Goal: Task Accomplishment & Management: Manage account settings

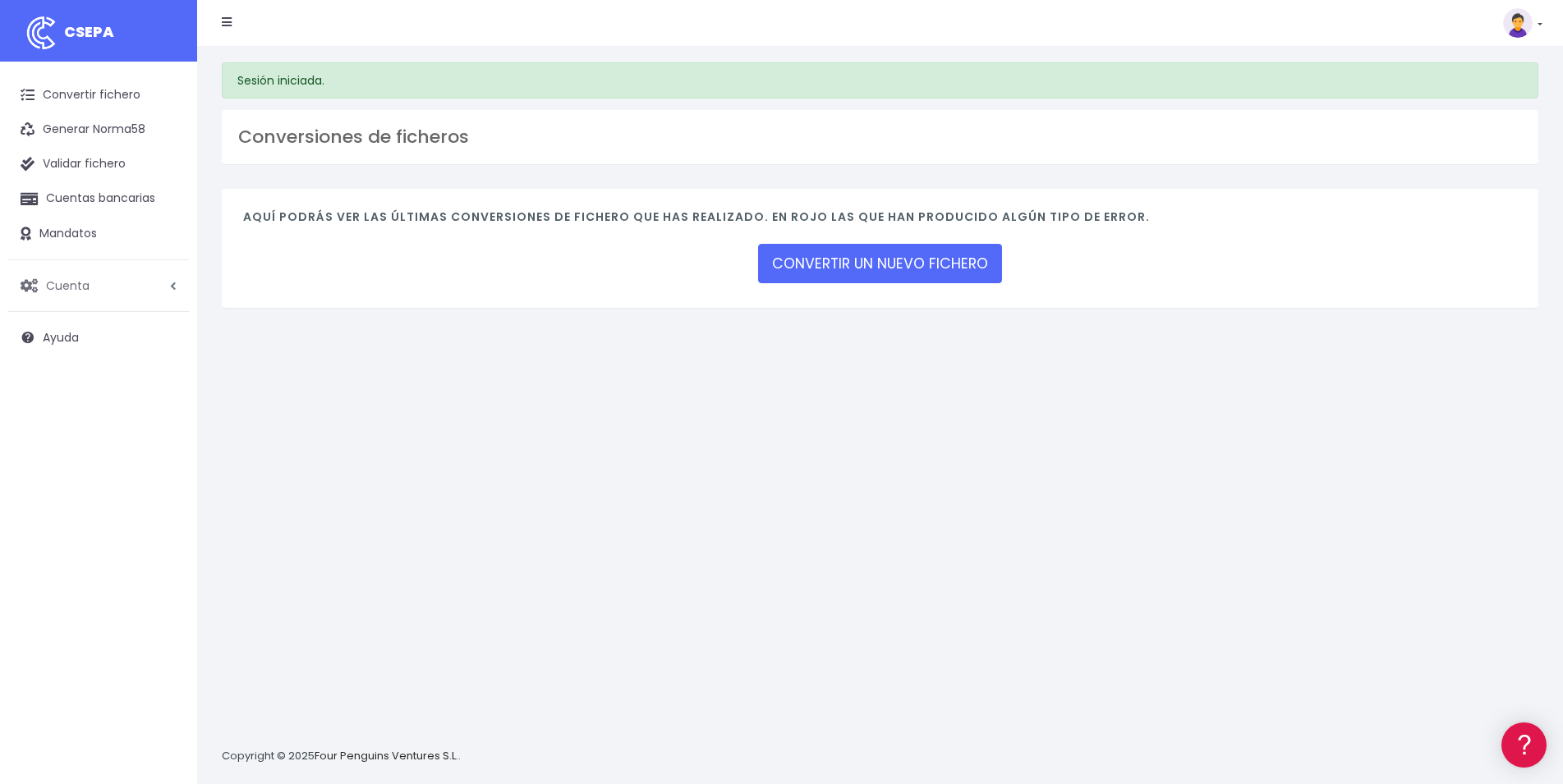
click at [99, 287] on link "Cuenta" at bounding box center [99, 285] width 181 height 34
click at [46, 425] on link "API" at bounding box center [107, 413] width 163 height 30
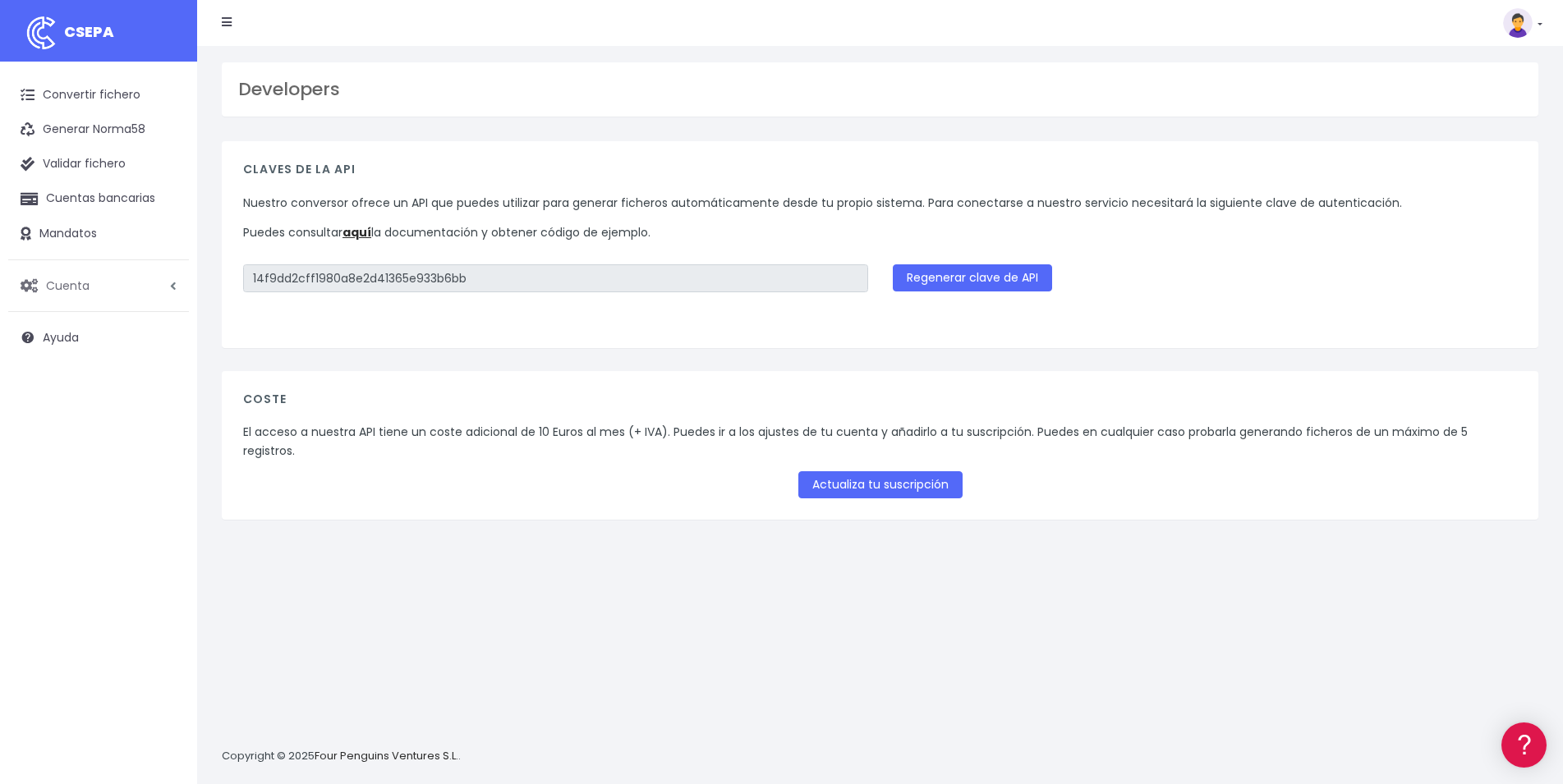
click at [101, 288] on link "Cuenta" at bounding box center [99, 285] width 181 height 34
click at [89, 358] on link "Suscripción" at bounding box center [107, 355] width 163 height 30
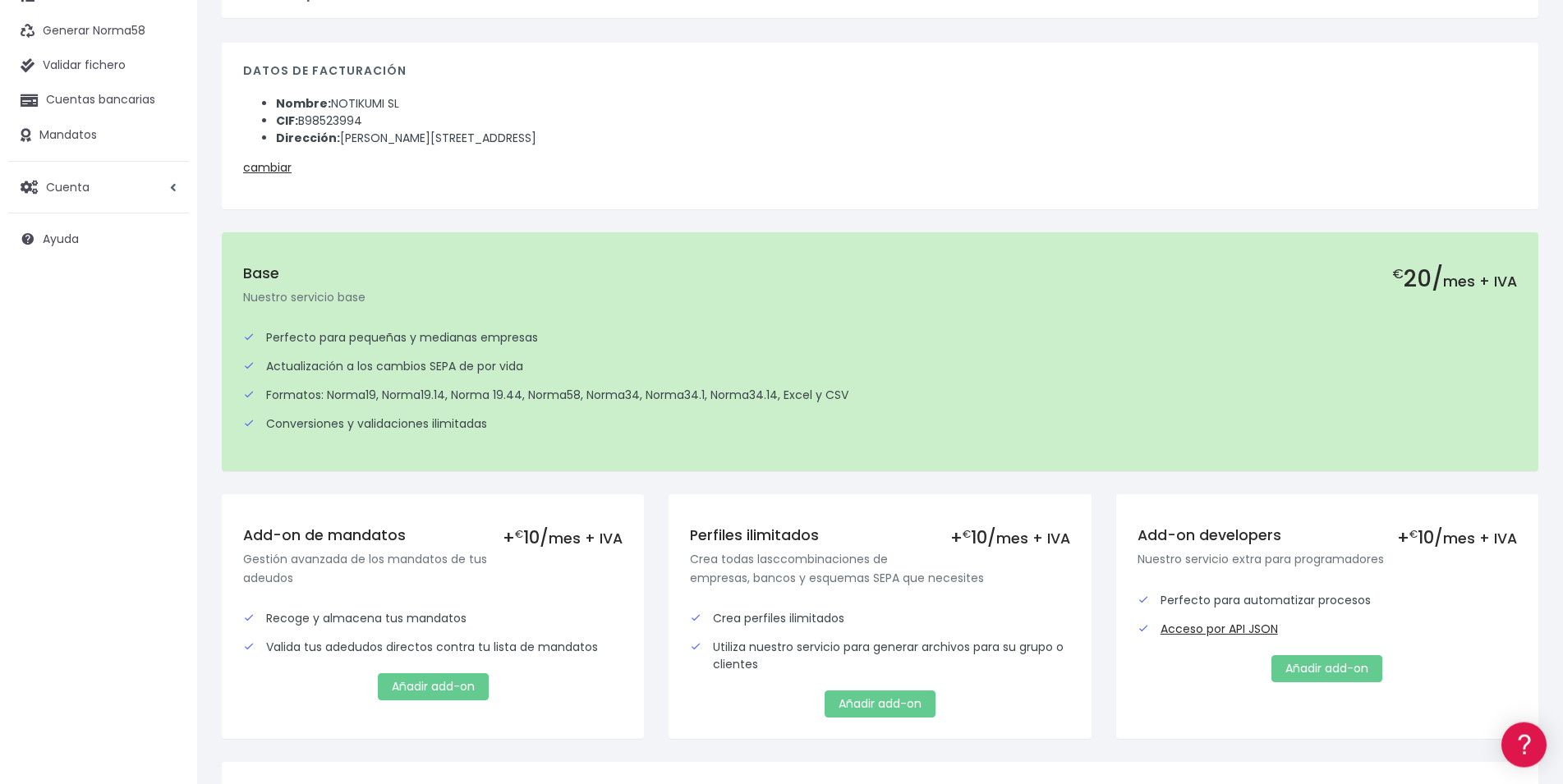
scroll to position [260, 0]
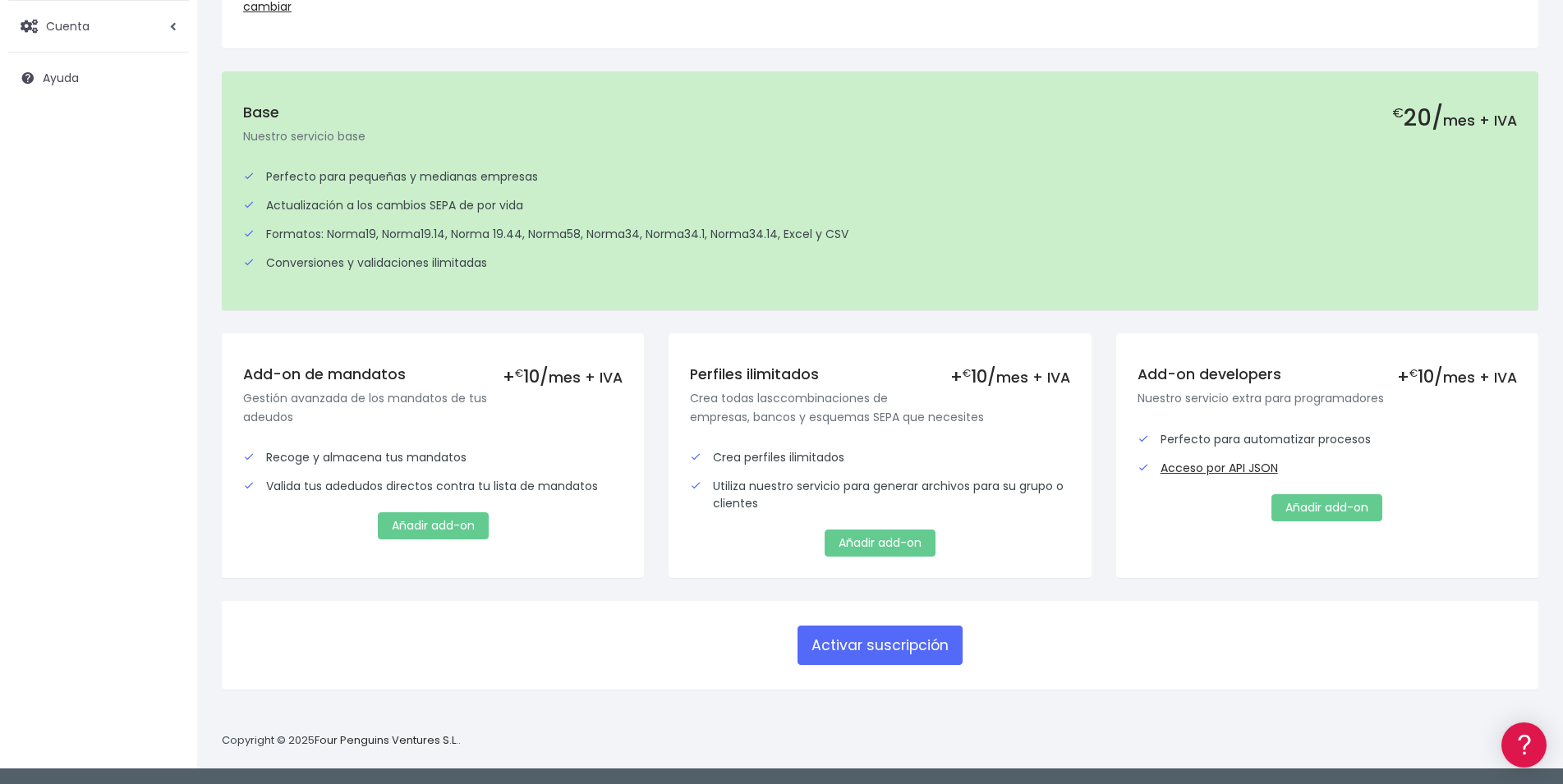
drag, startPoint x: 107, startPoint y: 232, endPoint x: 106, endPoint y: 248, distance: 16.0
click at [106, 248] on div "Convertir fichero Generar Norma58 Validar fichero Cuentas bancarias Mandatos Cu…" at bounding box center [99, 293] width 197 height 981
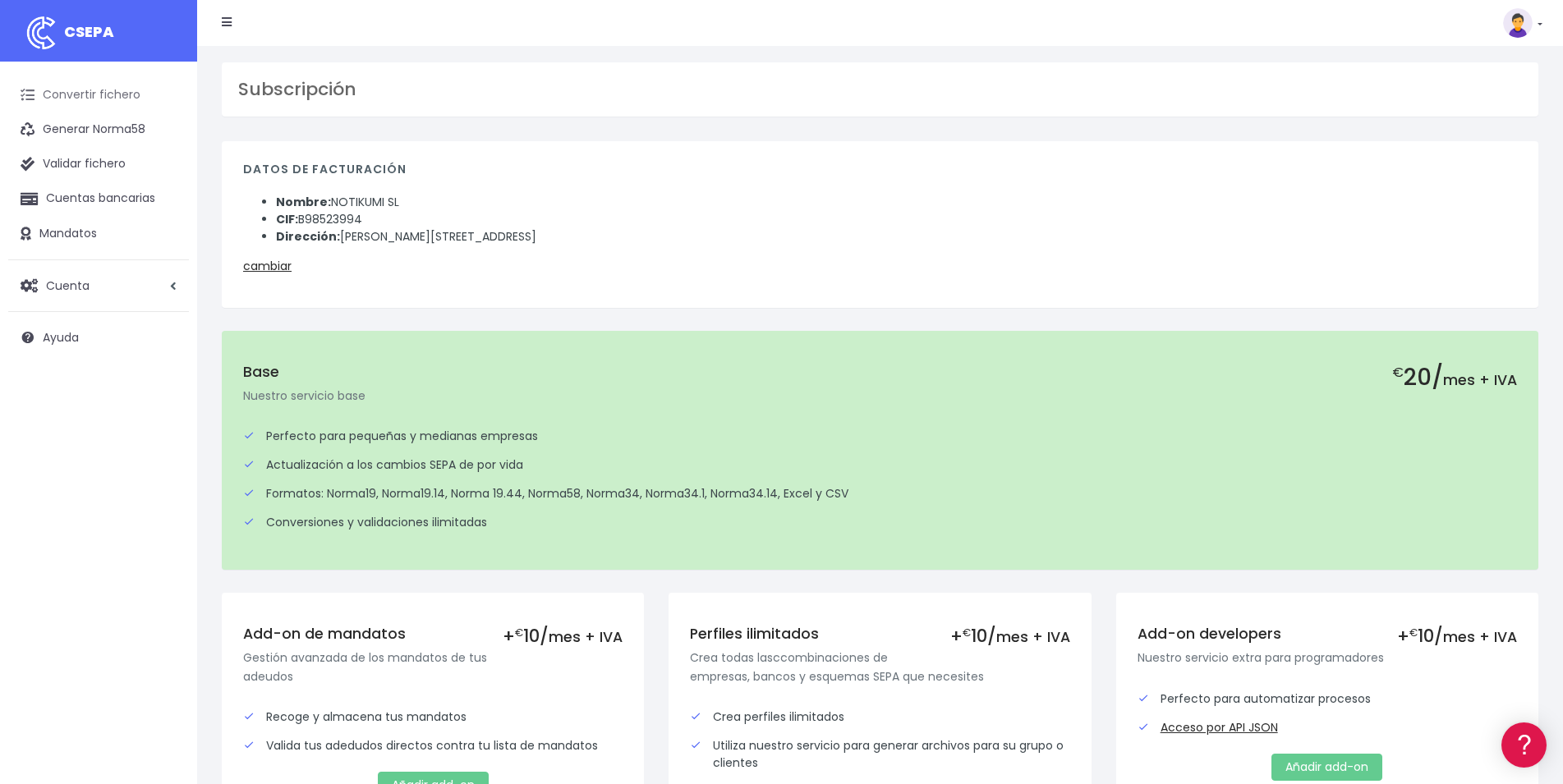
click at [95, 90] on link "Convertir fichero" at bounding box center [99, 95] width 181 height 34
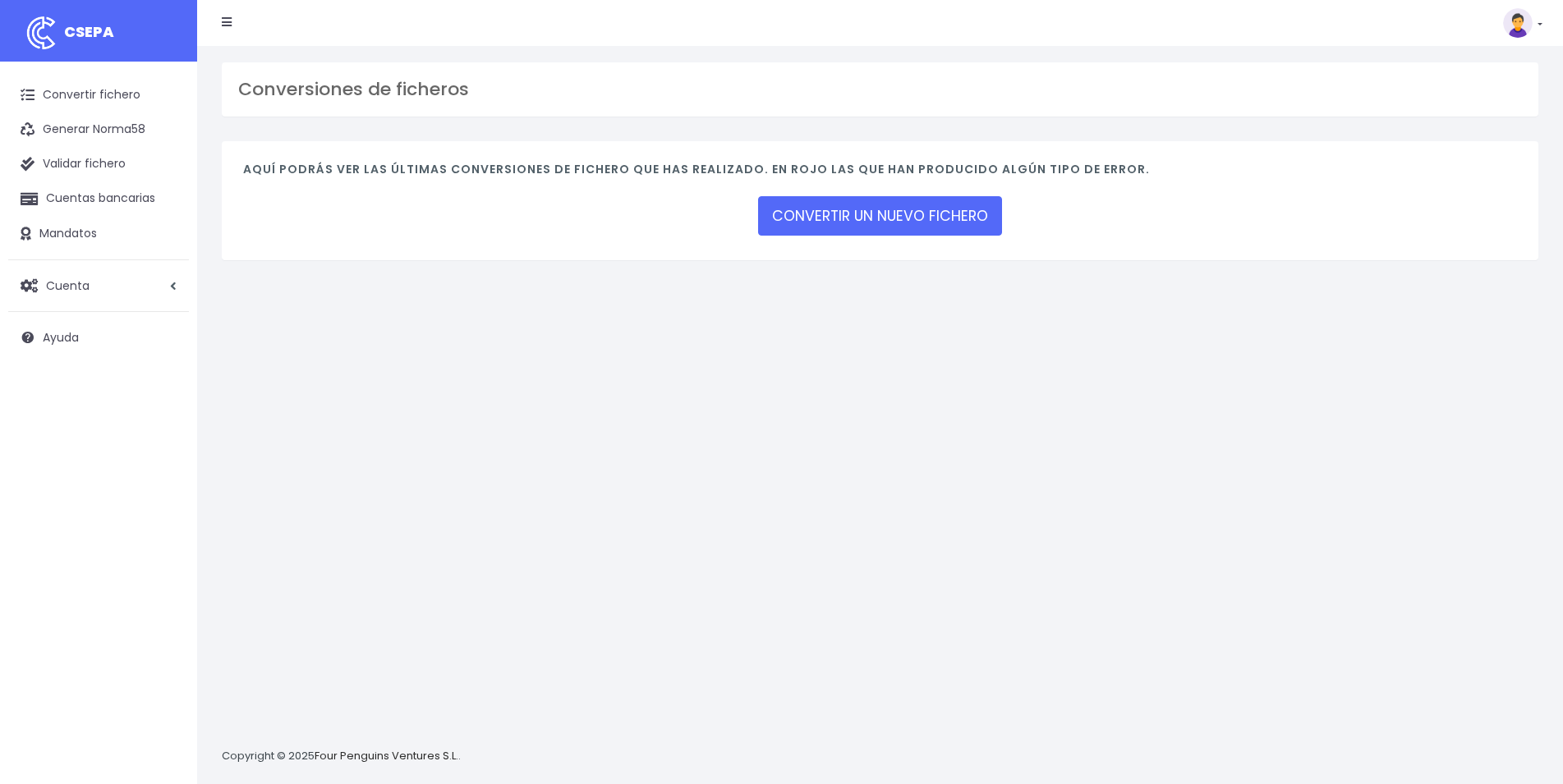
click at [883, 205] on link "CONVERTIR UN NUEVO FICHERO" at bounding box center [880, 216] width 244 height 39
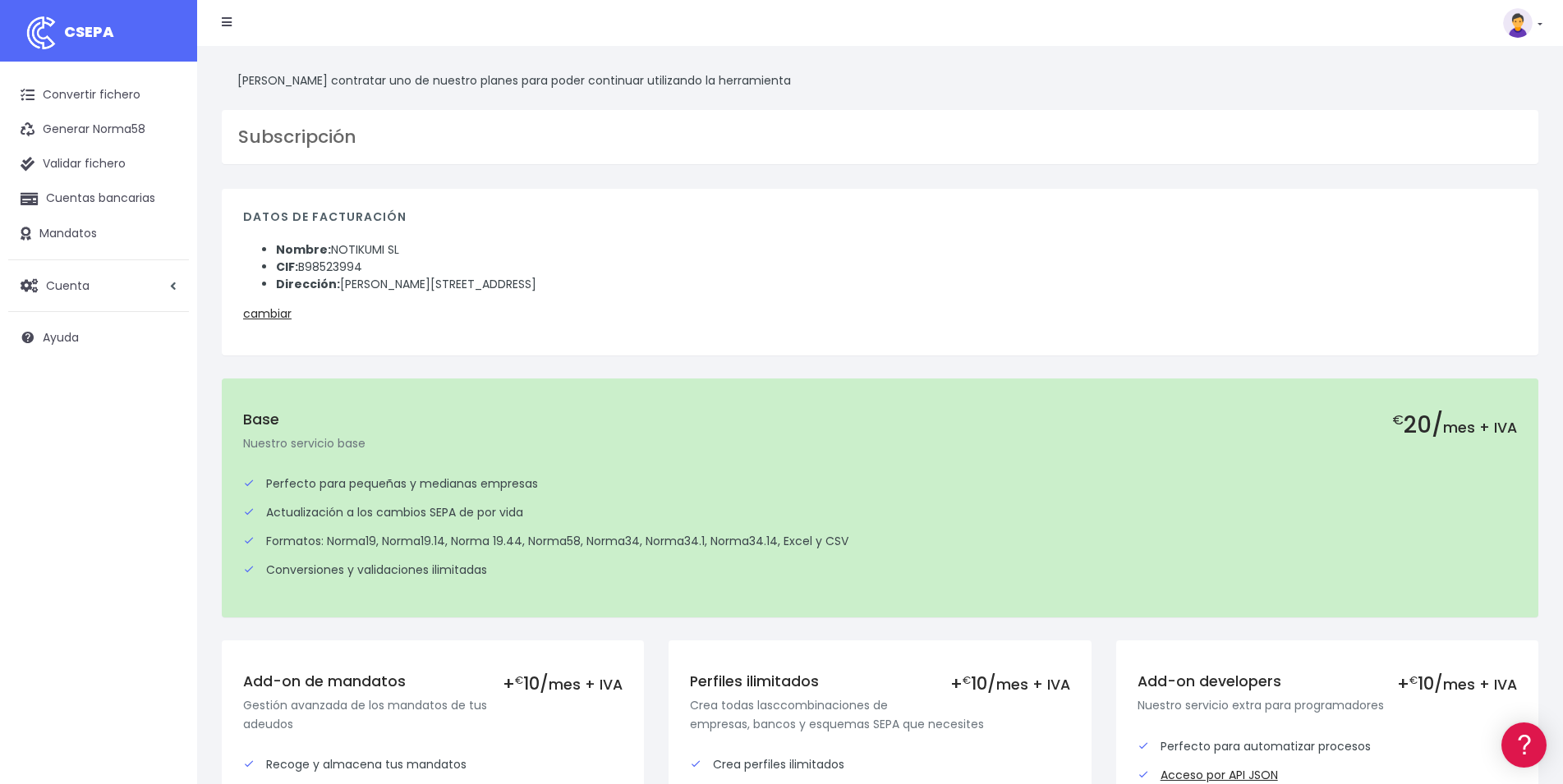
click at [1522, 21] on img at bounding box center [1517, 23] width 30 height 30
click at [1482, 104] on link "Facturación" at bounding box center [1485, 101] width 114 height 31
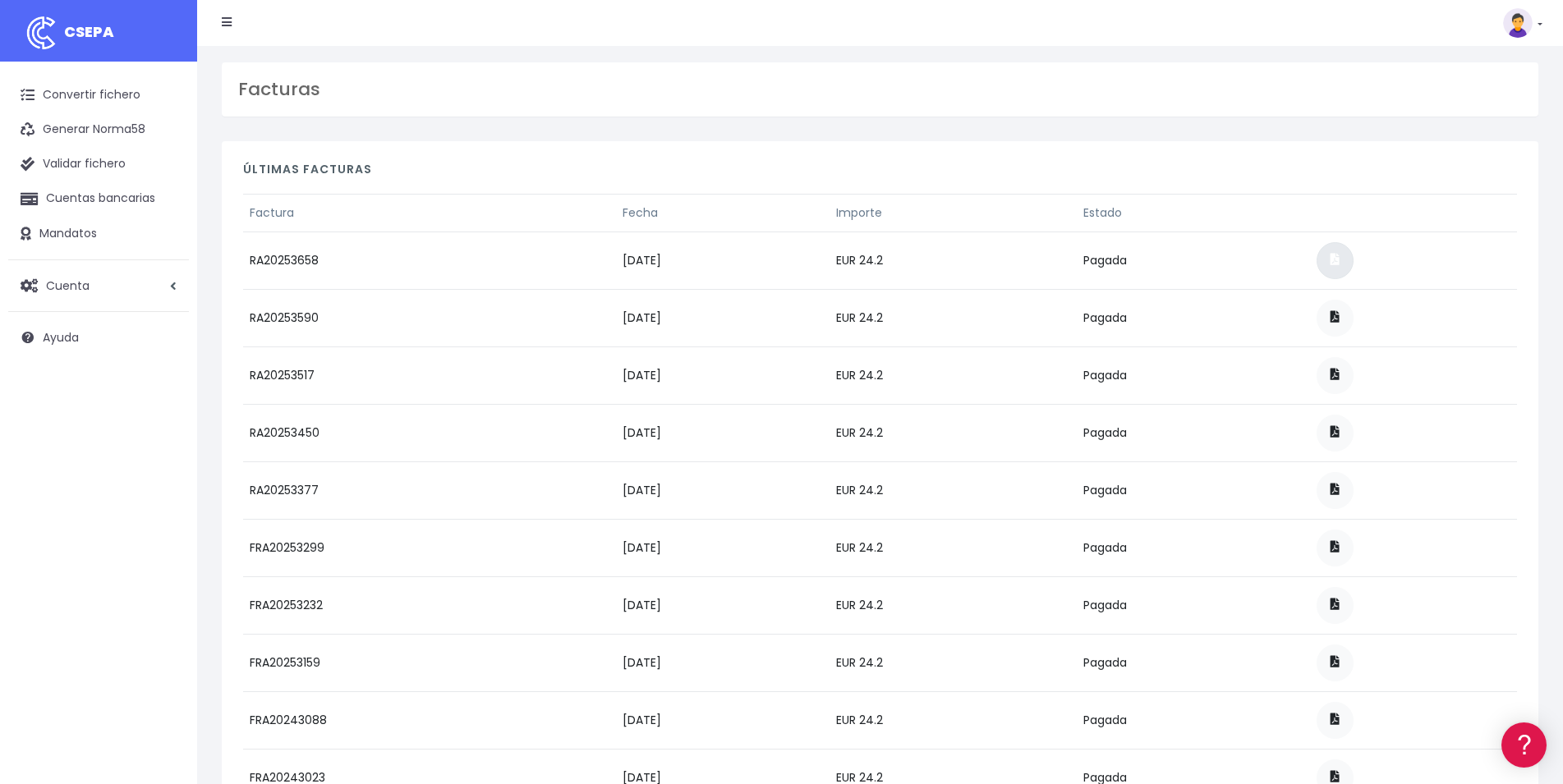
click at [1353, 248] on link at bounding box center [1335, 261] width 37 height 37
click at [1528, 747] on icon at bounding box center [1524, 744] width 20 height 20
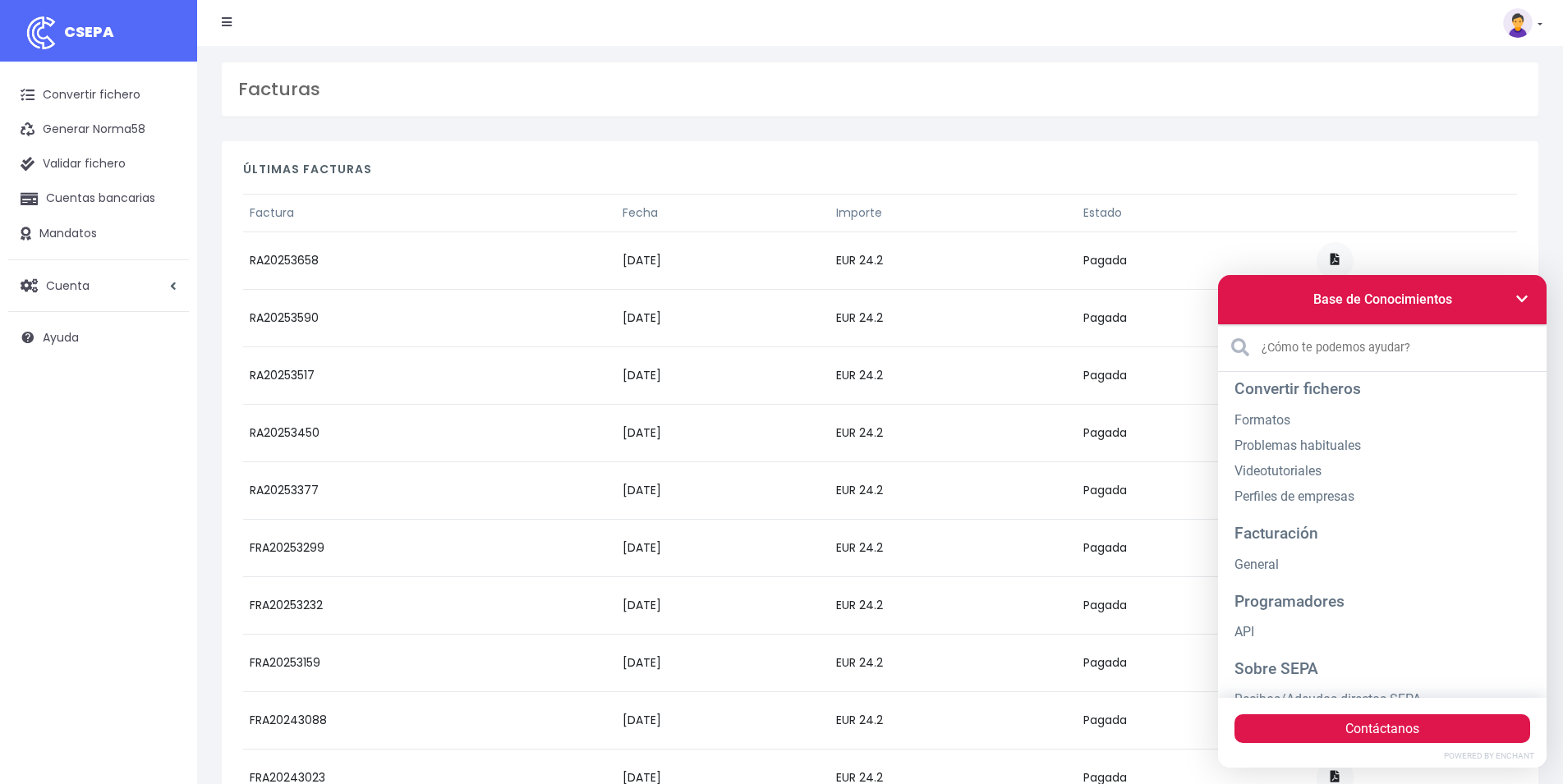
scroll to position [107, 0]
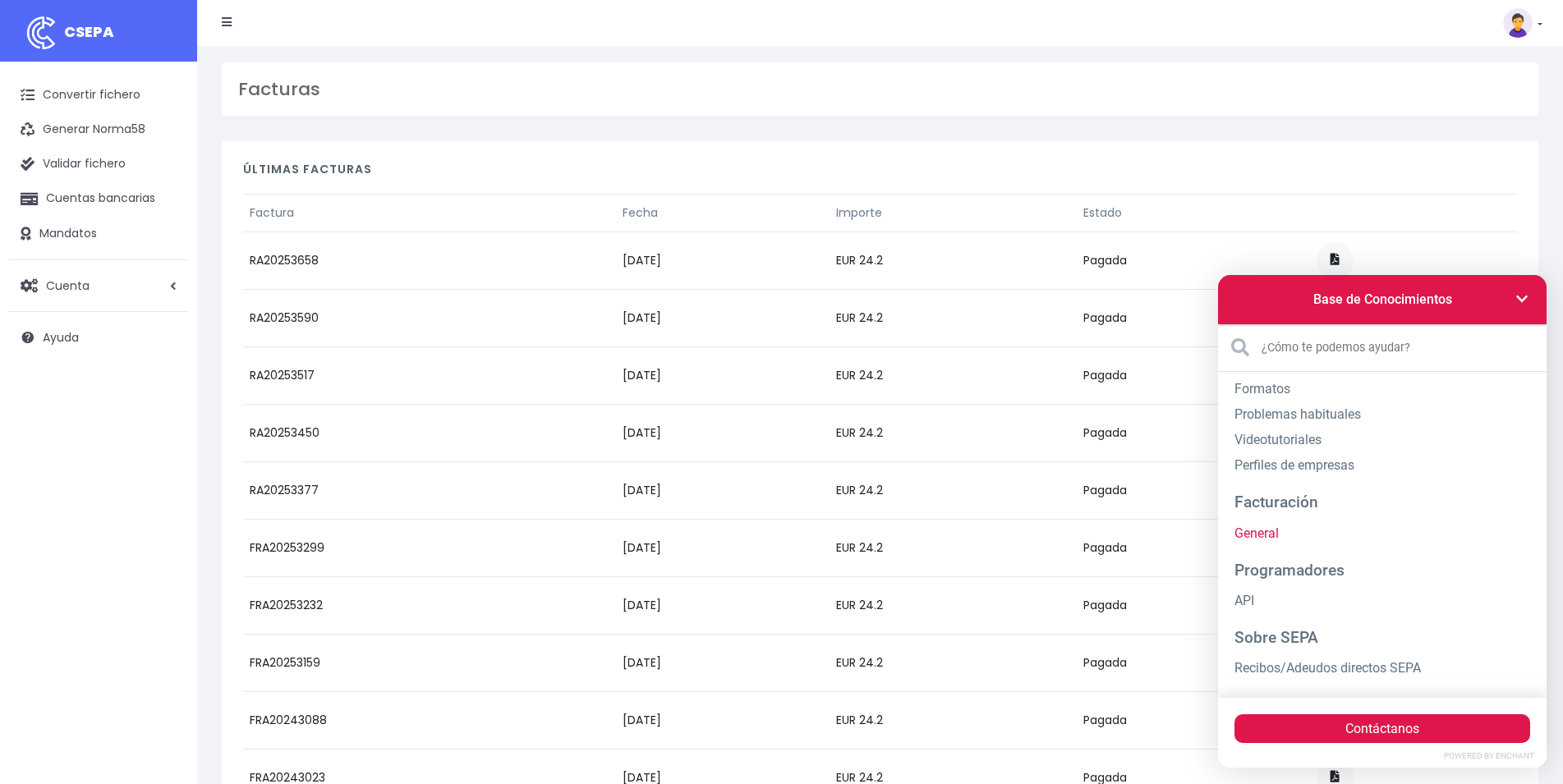
click at [1280, 525] on link "General" at bounding box center [1381, 533] width 295 height 25
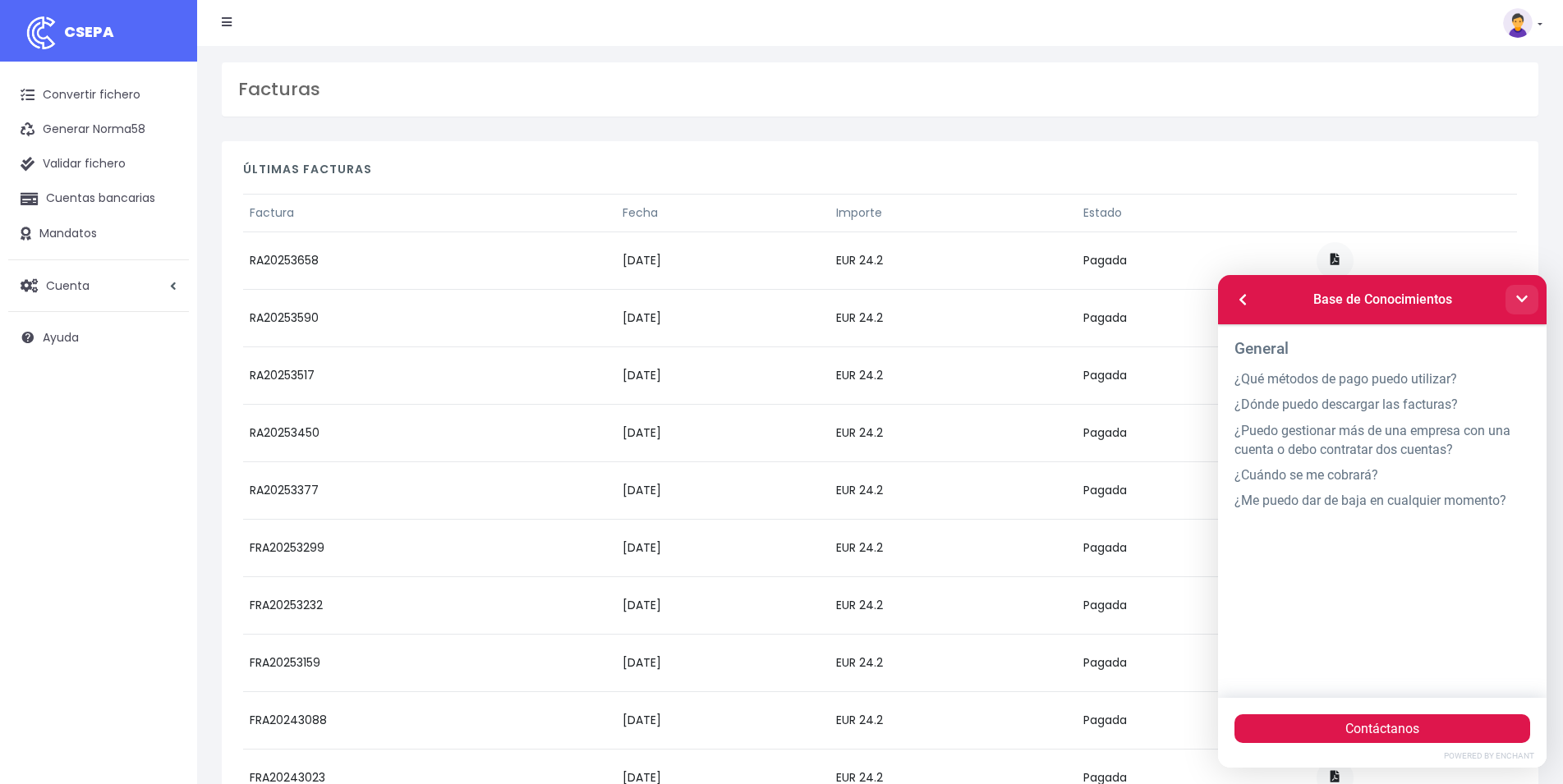
click at [1513, 296] on link at bounding box center [1521, 300] width 33 height 30
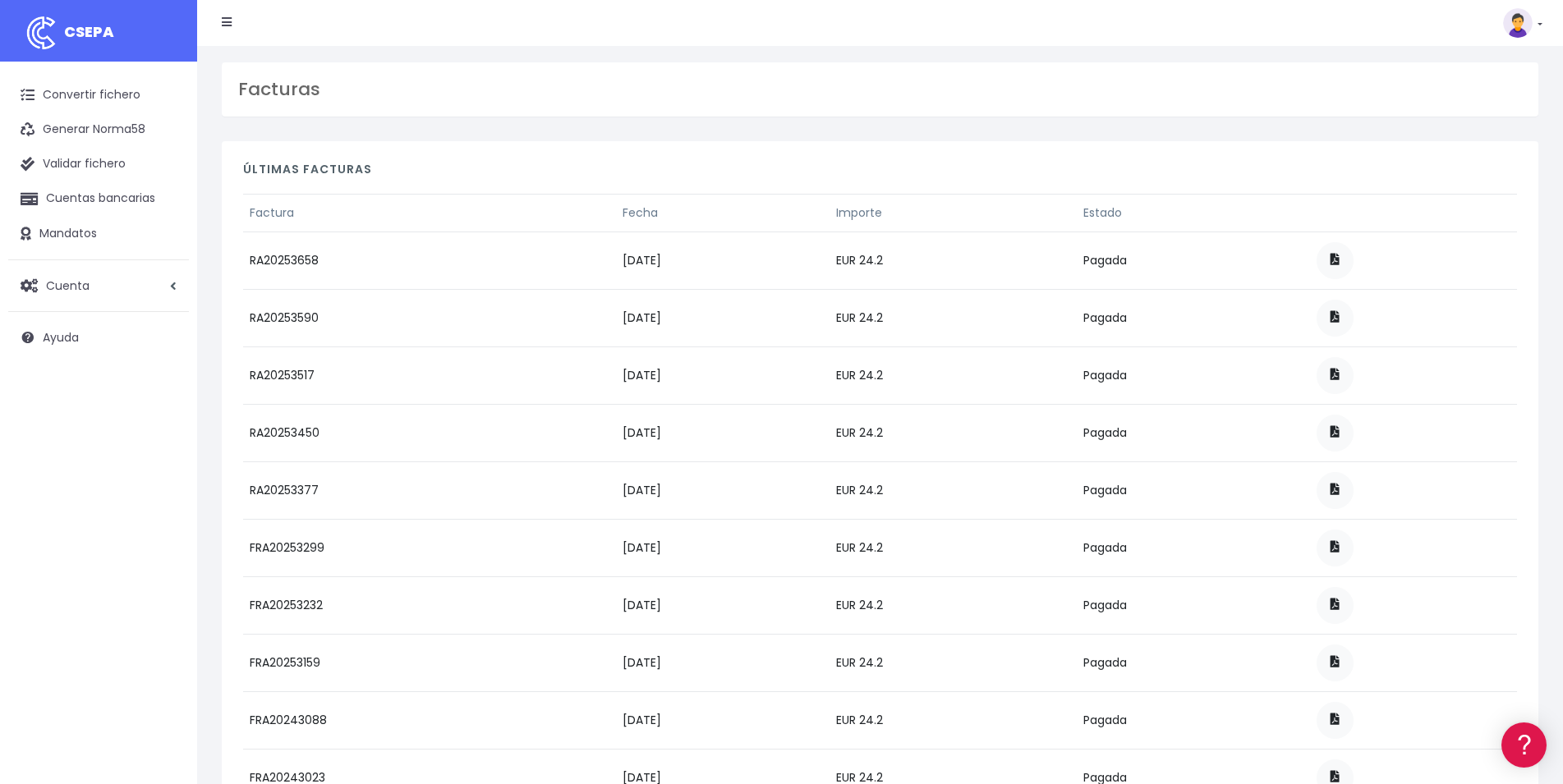
click at [360, 115] on div "Facturas" at bounding box center [879, 89] width 1316 height 54
click at [87, 268] on ul "Convertir fichero Generar Norma58 Validar fichero Cuentas bancarias Mandatos Cu…" at bounding box center [99, 216] width 181 height 277
click at [83, 278] on link "Cuenta" at bounding box center [99, 285] width 181 height 34
click at [79, 355] on link "Suscripción" at bounding box center [107, 355] width 163 height 30
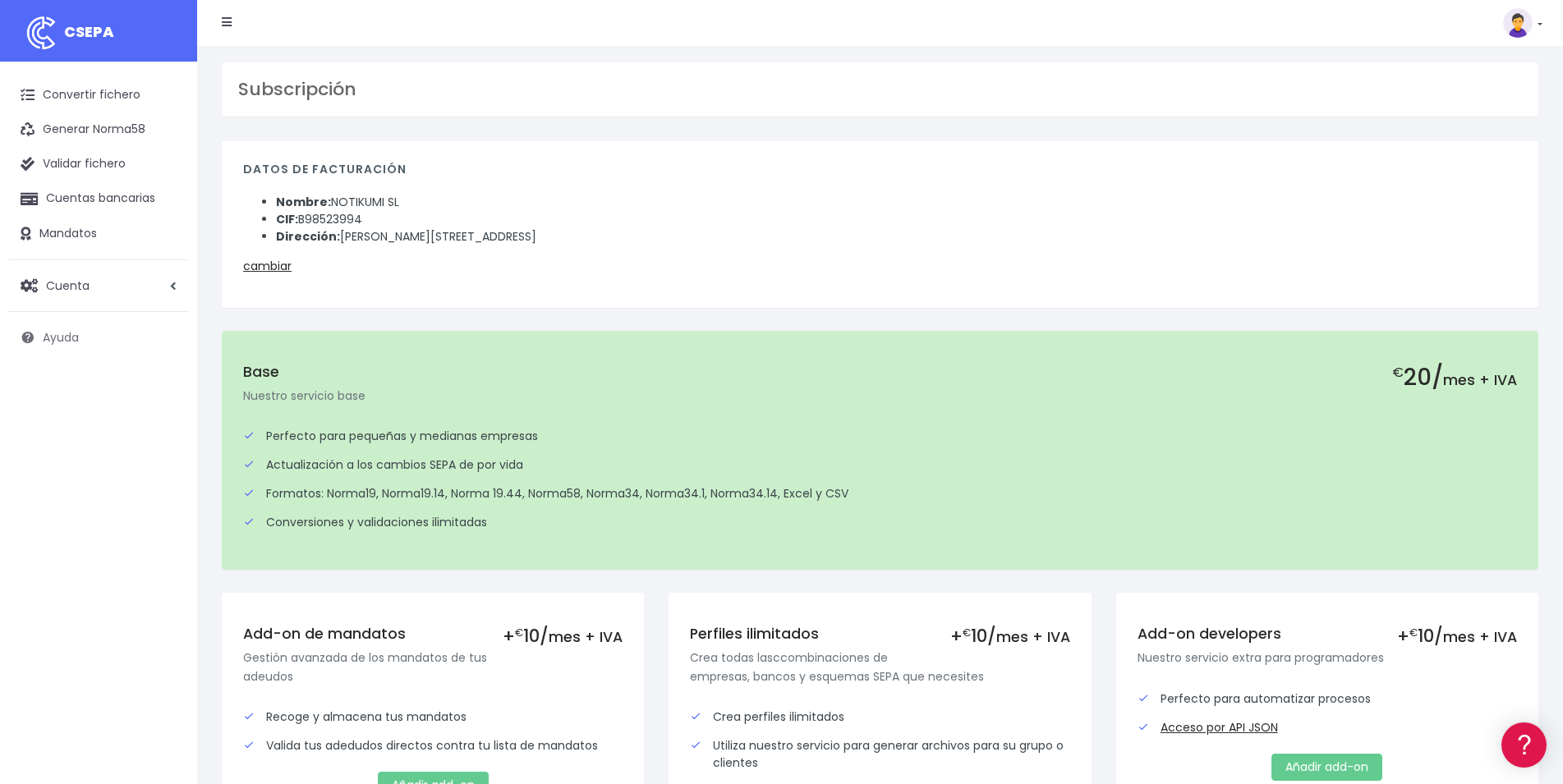
click at [72, 336] on span "Ayuda" at bounding box center [61, 337] width 36 height 17
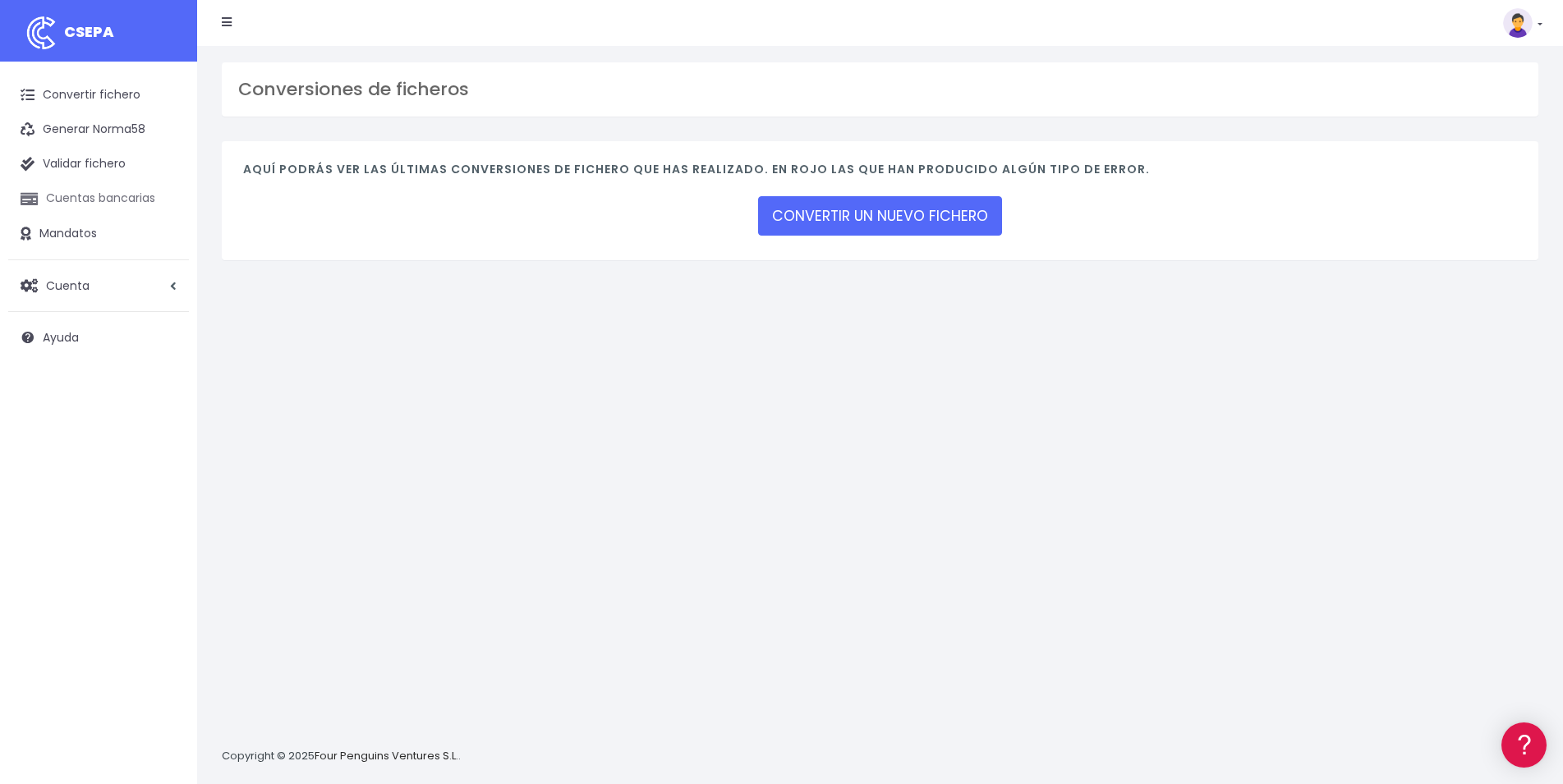
click at [84, 193] on link "Cuentas bancarias" at bounding box center [99, 198] width 181 height 34
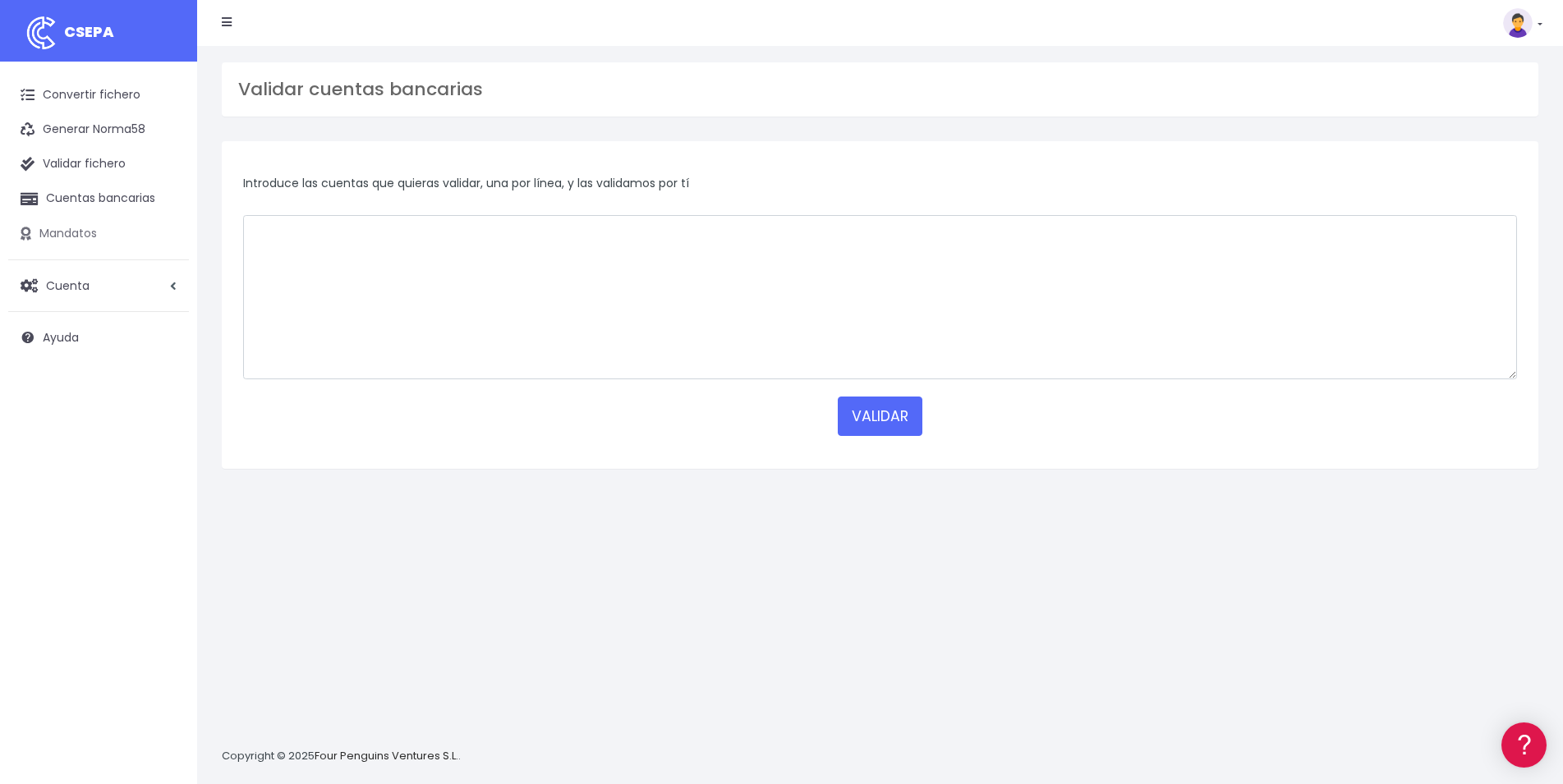
click at [71, 233] on link "Mandatos" at bounding box center [99, 234] width 181 height 34
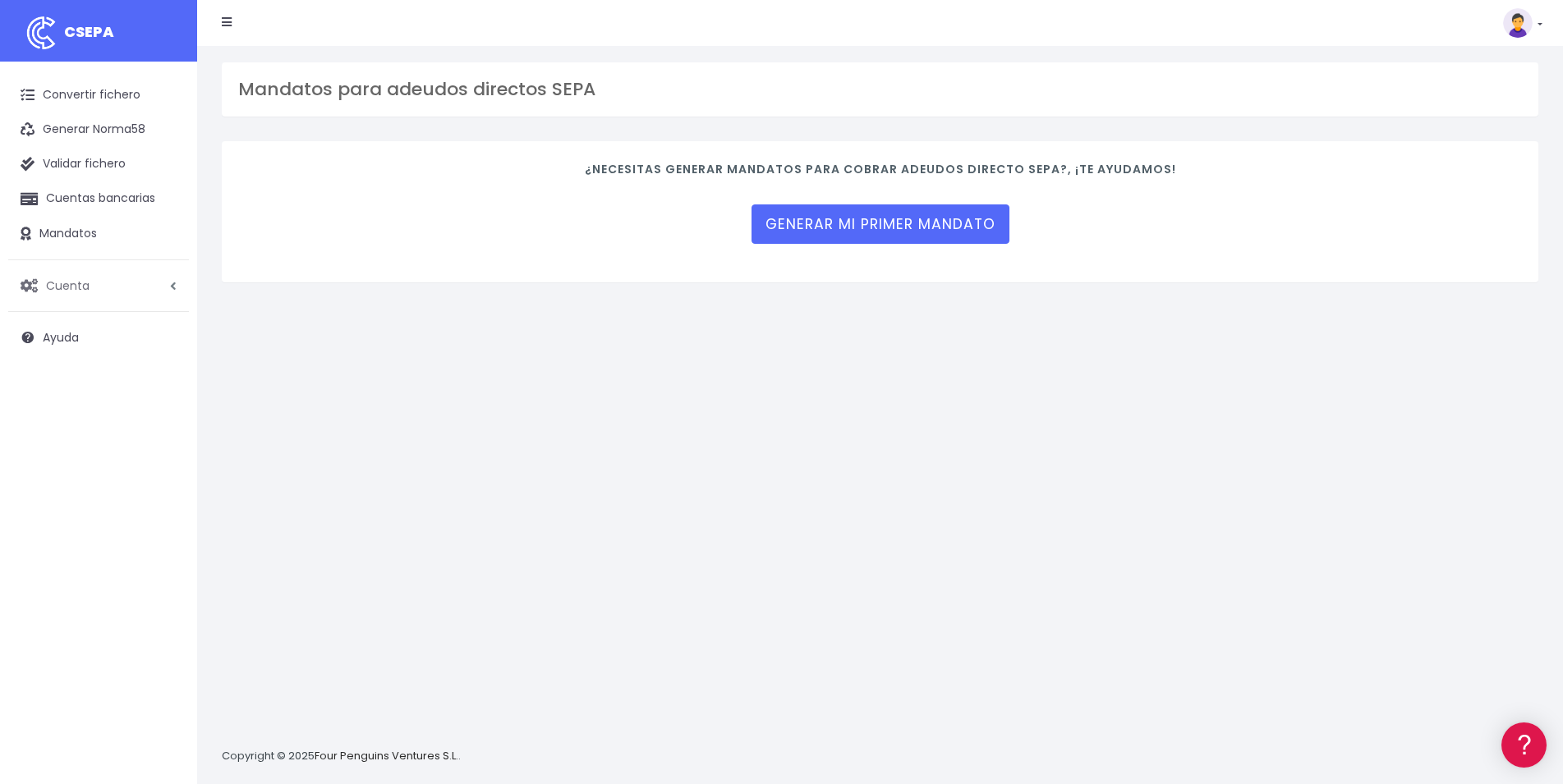
click at [61, 291] on span "Cuenta" at bounding box center [67, 285] width 44 height 17
click at [88, 352] on link "Suscripción" at bounding box center [107, 355] width 163 height 30
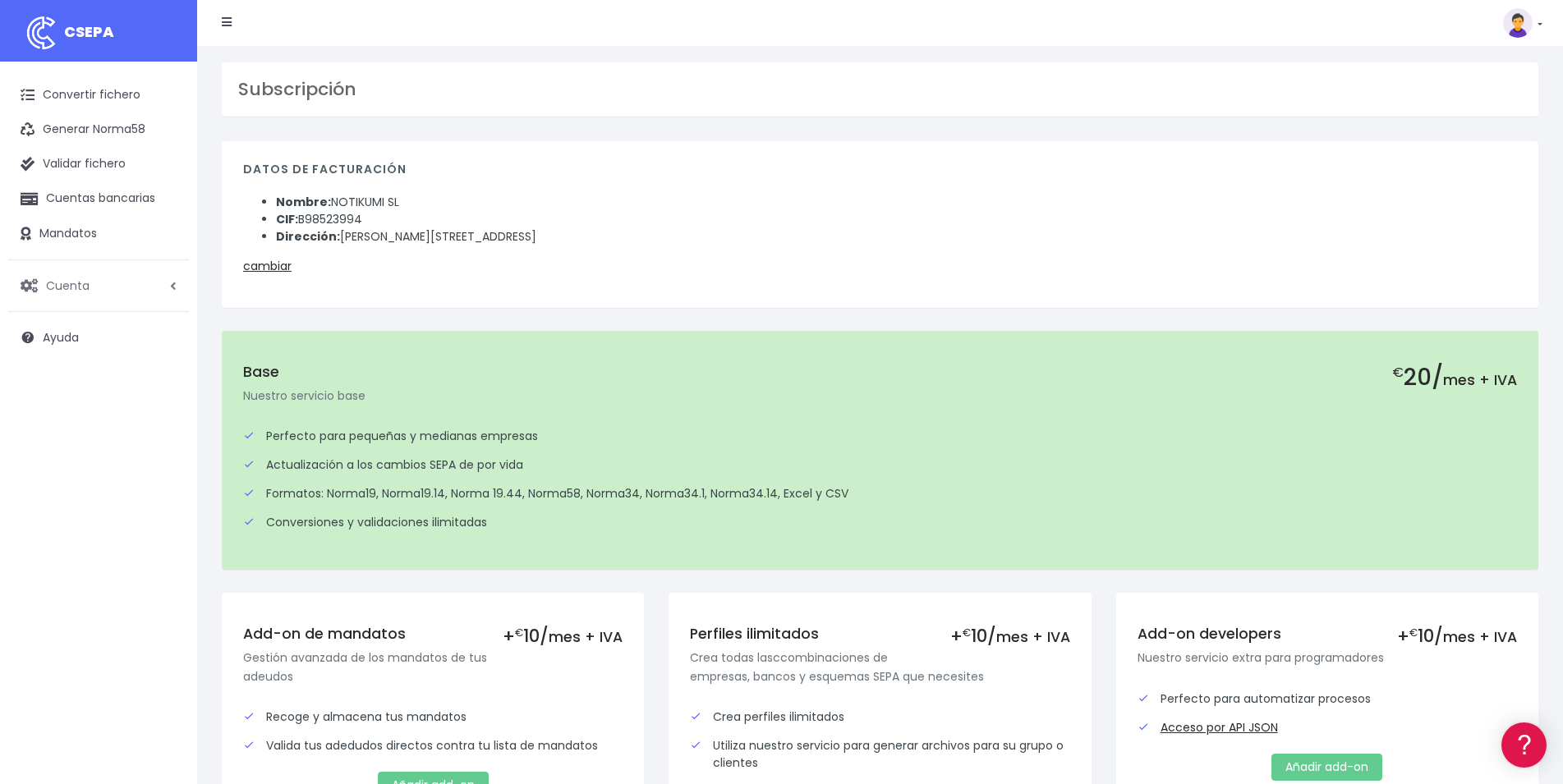
click at [87, 277] on link "Cuenta" at bounding box center [99, 285] width 181 height 34
click at [80, 386] on link "Facturación" at bounding box center [107, 385] width 163 height 30
